Goal: Task Accomplishment & Management: Manage account settings

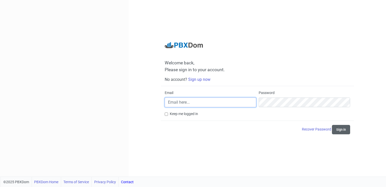
type input "[EMAIL_ADDRESS][DOMAIN_NAME]"
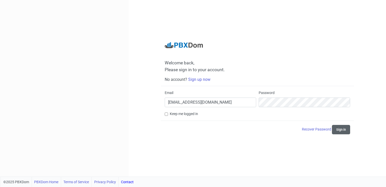
click at [338, 128] on button "Sign in" at bounding box center [341, 129] width 18 height 9
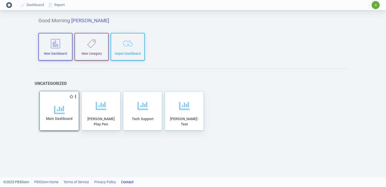
click at [63, 113] on icon at bounding box center [59, 109] width 11 height 11
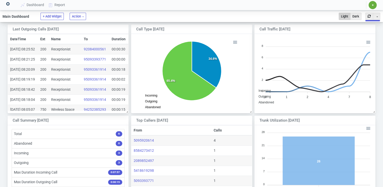
click at [372, 4] on span "✷" at bounding box center [372, 5] width 2 height 3
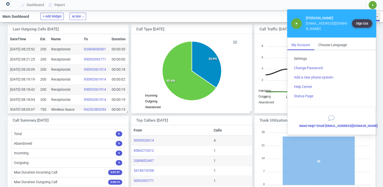
click at [304, 54] on link "Settings" at bounding box center [331, 58] width 83 height 9
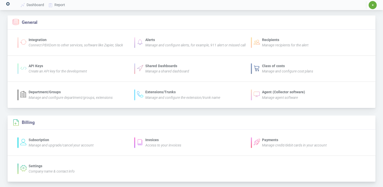
click at [150, 147] on div "Access to your invoices" at bounding box center [163, 144] width 36 height 5
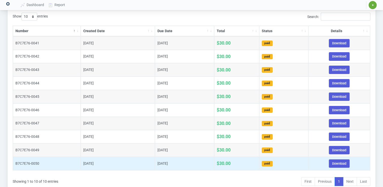
scroll to position [61, 0]
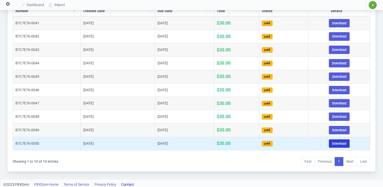
click at [336, 142] on link "Download" at bounding box center [339, 143] width 21 height 8
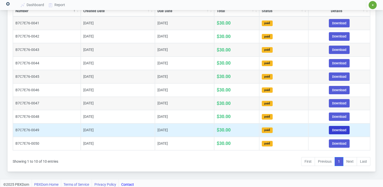
click at [341, 128] on link "Download" at bounding box center [339, 130] width 21 height 8
